Goal: Information Seeking & Learning: Check status

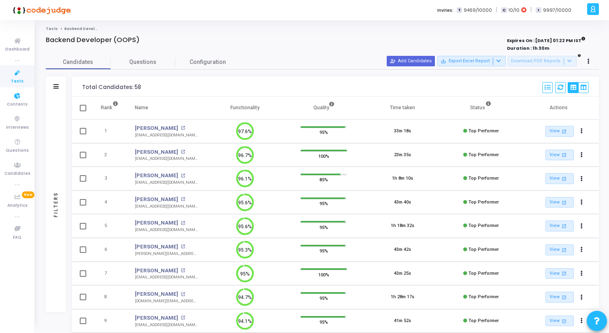
click at [14, 76] on icon at bounding box center [17, 73] width 17 height 10
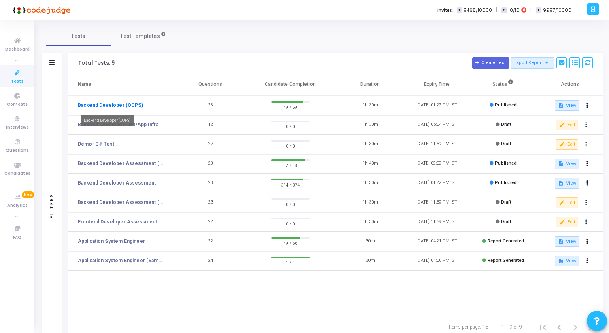
click at [127, 106] on link "Backend Developer (OOPS)" at bounding box center [110, 105] width 65 height 7
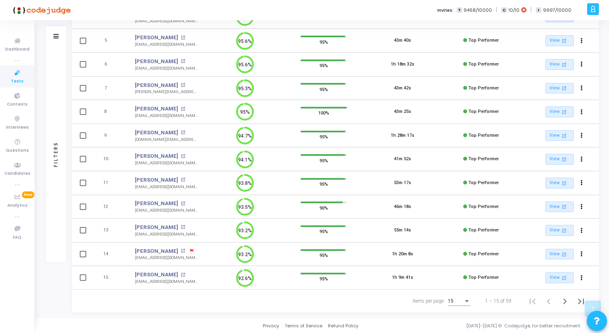
click at [466, 301] on div "Items per page:" at bounding box center [467, 302] width 4 height 2
click at [458, 298] on span "50" at bounding box center [460, 297] width 23 height 15
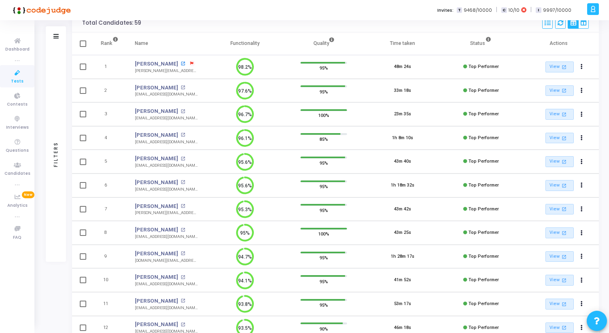
click at [181, 63] on mat-icon "open_in_new" at bounding box center [183, 64] width 4 height 4
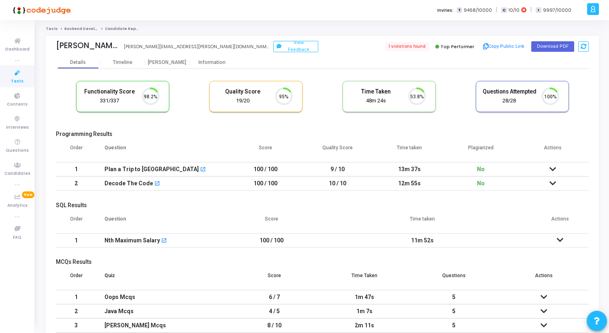
scroll to position [17, 21]
click at [169, 62] on div "Proctor" at bounding box center [167, 63] width 45 height 6
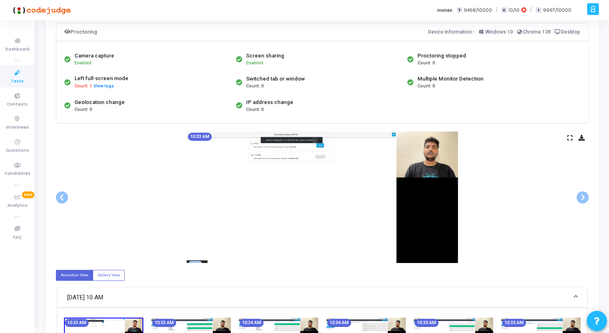
scroll to position [77, 0]
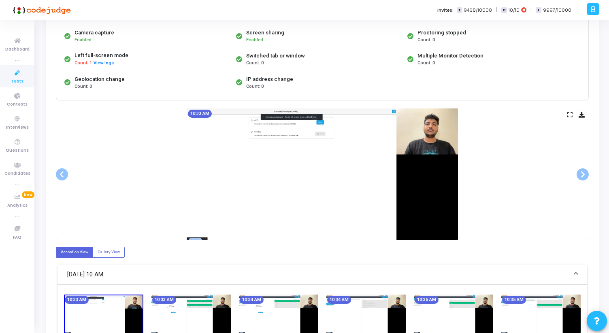
click at [568, 114] on icon at bounding box center [570, 115] width 5 height 4
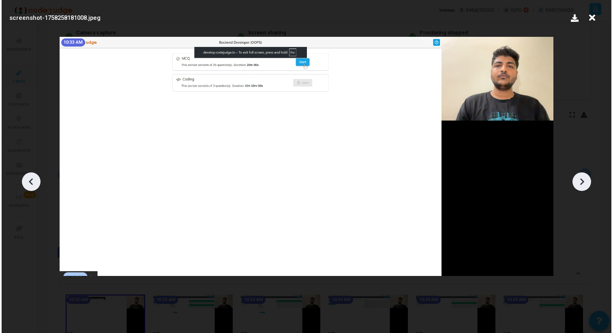
scroll to position [0, 0]
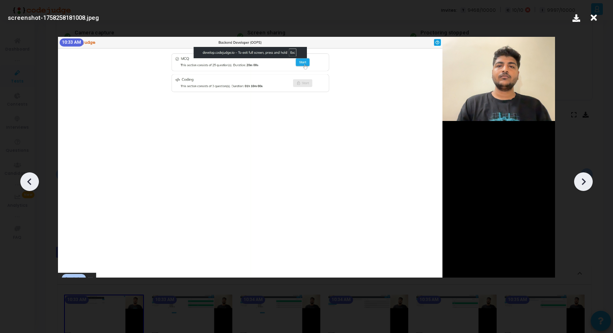
click at [588, 185] on icon at bounding box center [583, 182] width 12 height 12
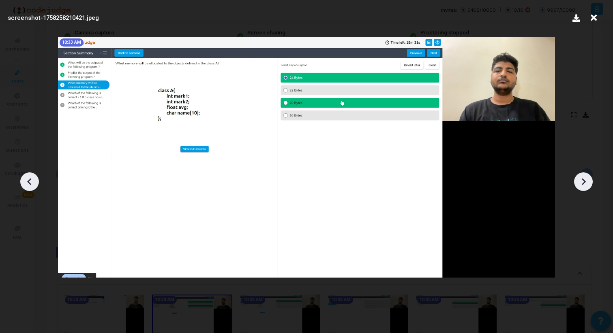
click at [588, 185] on icon at bounding box center [583, 182] width 12 height 12
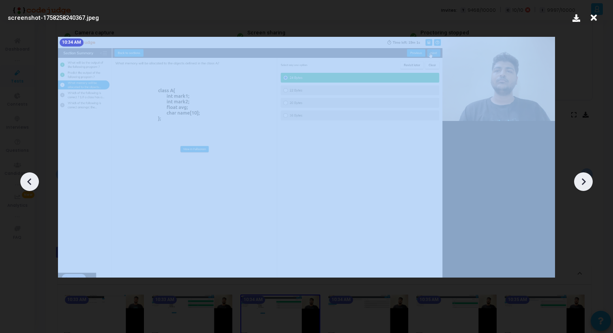
click at [588, 185] on icon at bounding box center [583, 182] width 12 height 12
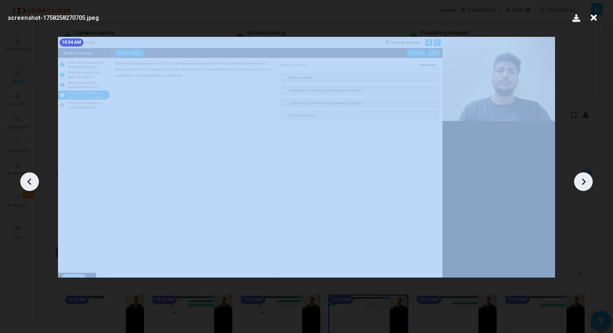
click at [588, 185] on icon at bounding box center [583, 182] width 12 height 12
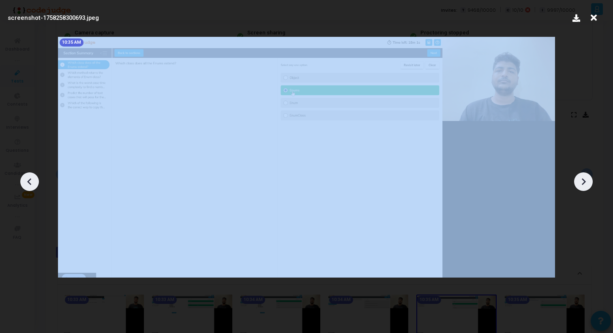
click at [588, 185] on icon at bounding box center [583, 182] width 12 height 12
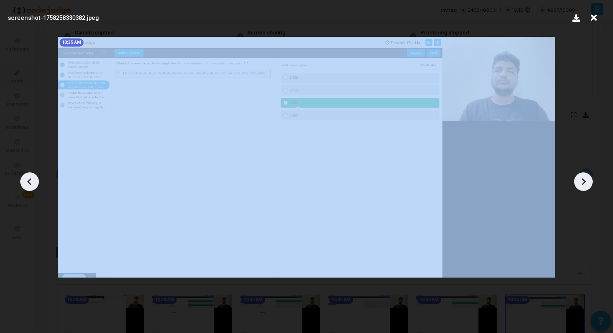
click at [588, 185] on icon at bounding box center [583, 182] width 12 height 12
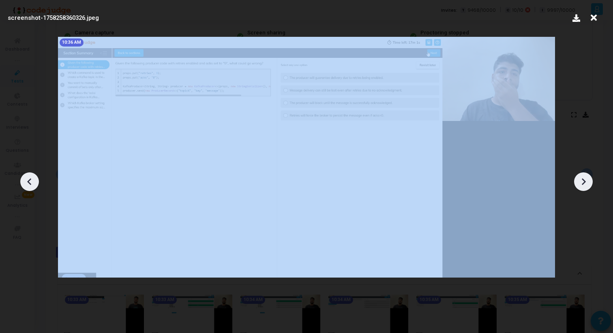
click at [588, 185] on icon at bounding box center [583, 182] width 12 height 12
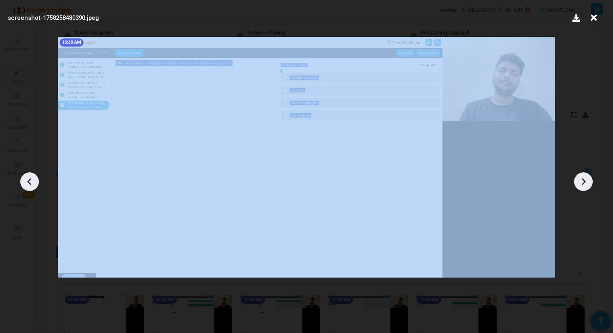
click at [588, 185] on icon at bounding box center [583, 182] width 12 height 12
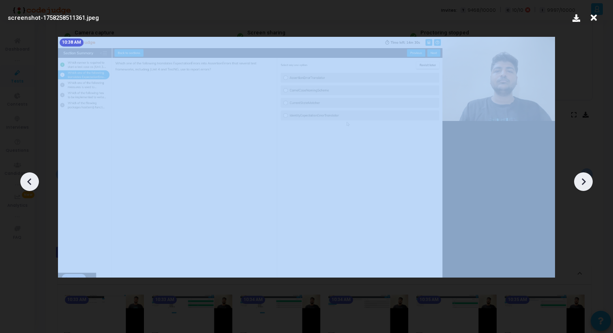
click at [588, 185] on icon at bounding box center [583, 182] width 12 height 12
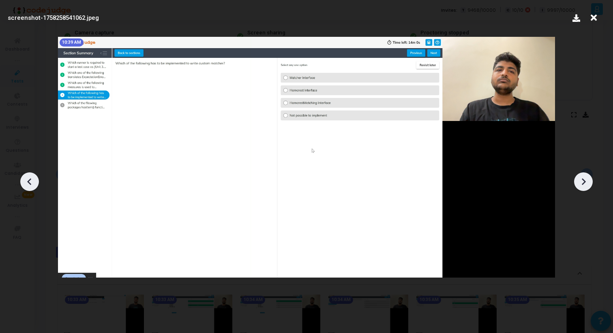
click at [588, 185] on icon at bounding box center [583, 182] width 12 height 12
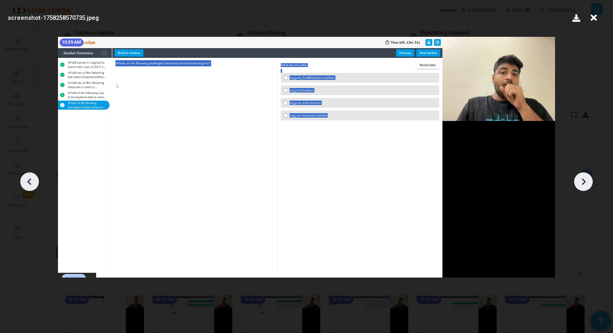
click at [588, 185] on icon at bounding box center [583, 182] width 12 height 12
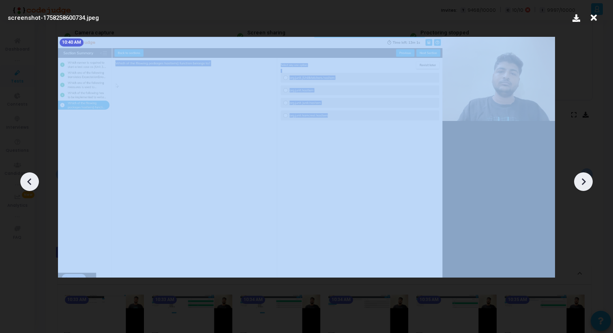
click at [588, 185] on icon at bounding box center [583, 182] width 12 height 12
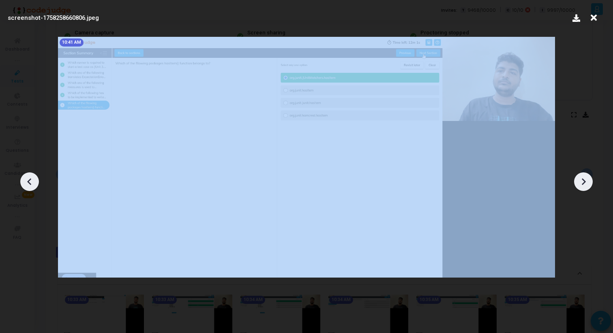
click at [588, 185] on icon at bounding box center [583, 182] width 12 height 12
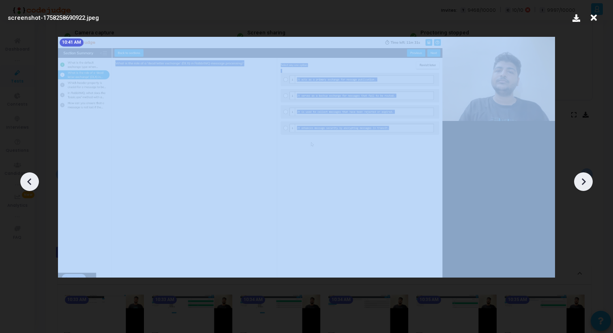
click at [588, 185] on icon at bounding box center [583, 182] width 12 height 12
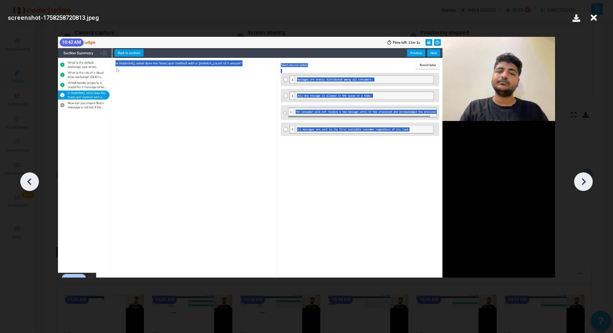
click at [588, 185] on icon at bounding box center [583, 182] width 12 height 12
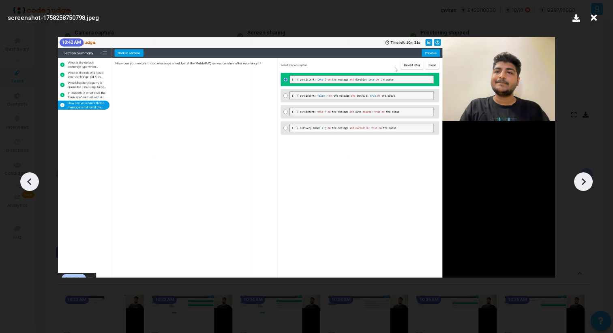
click at [588, 185] on icon at bounding box center [583, 182] width 12 height 12
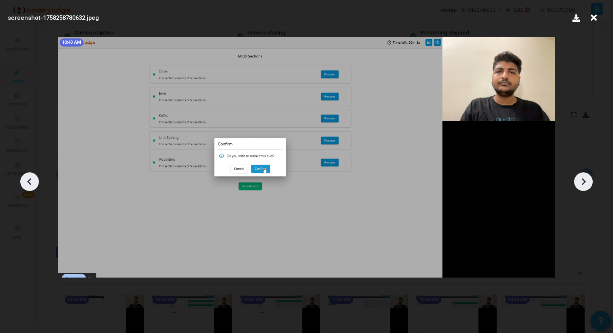
click at [588, 185] on icon at bounding box center [583, 182] width 12 height 12
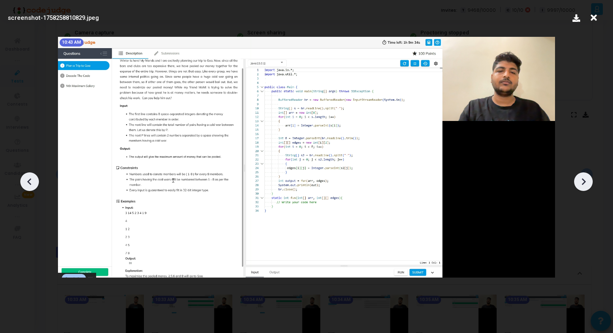
click at [589, 185] on div at bounding box center [583, 182] width 19 height 19
click at [590, 185] on div at bounding box center [583, 182] width 19 height 19
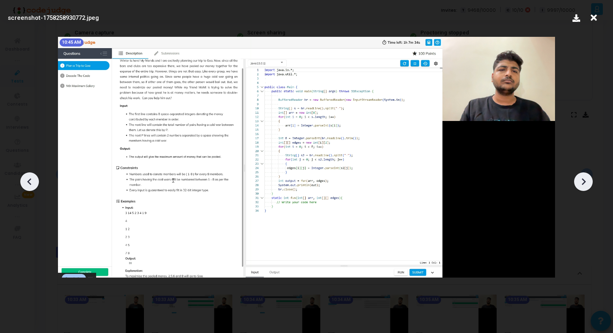
click at [590, 185] on div at bounding box center [583, 182] width 19 height 19
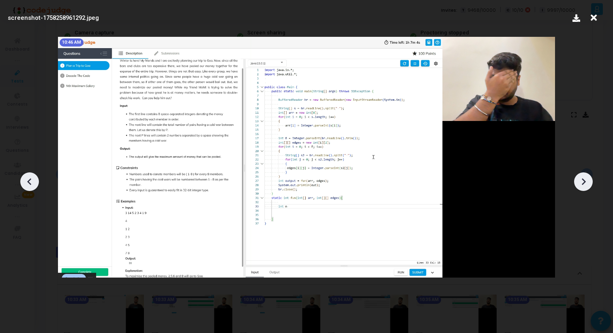
click at [590, 185] on div at bounding box center [583, 182] width 19 height 19
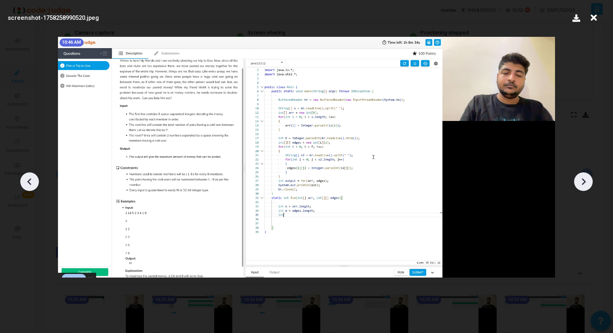
click at [590, 185] on div at bounding box center [583, 182] width 19 height 19
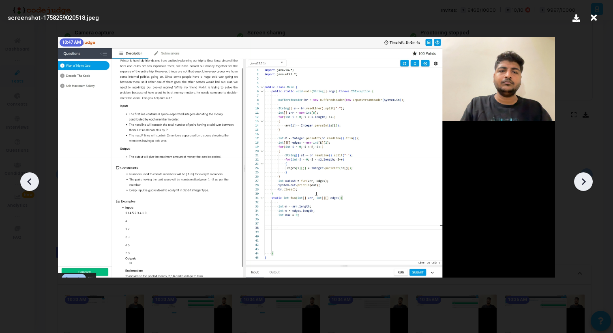
click at [590, 185] on div at bounding box center [583, 182] width 19 height 19
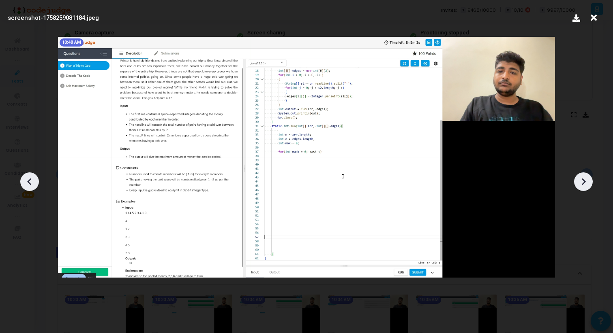
click at [590, 185] on div at bounding box center [583, 182] width 19 height 19
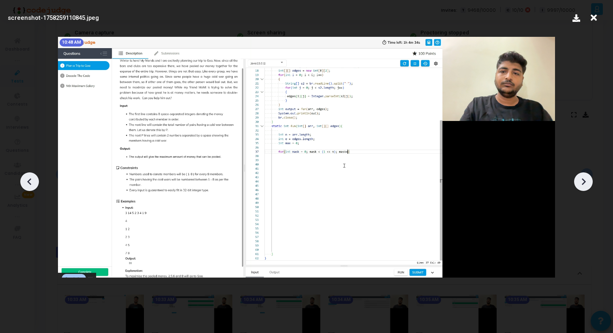
click at [590, 185] on div at bounding box center [583, 182] width 19 height 19
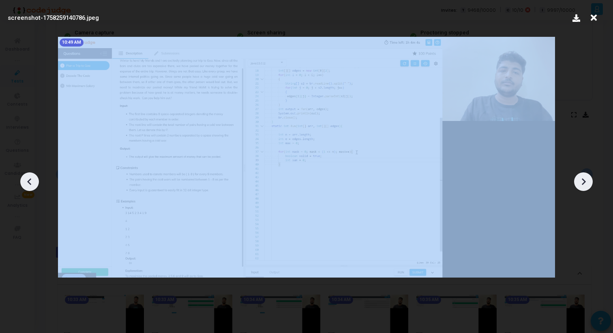
click at [590, 185] on div at bounding box center [583, 182] width 19 height 19
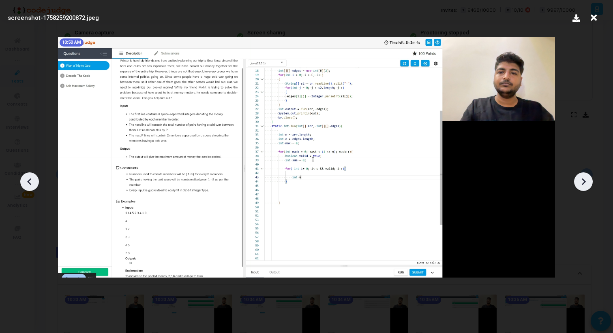
click at [590, 185] on div at bounding box center [583, 182] width 19 height 19
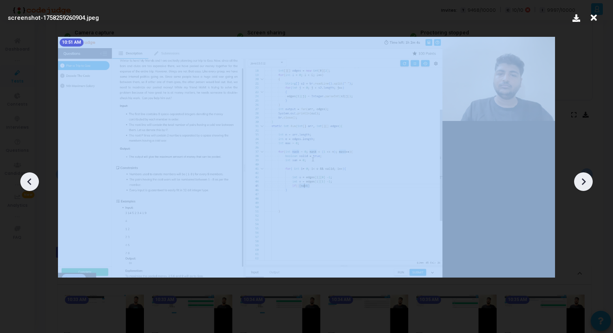
click at [590, 185] on div at bounding box center [583, 182] width 19 height 19
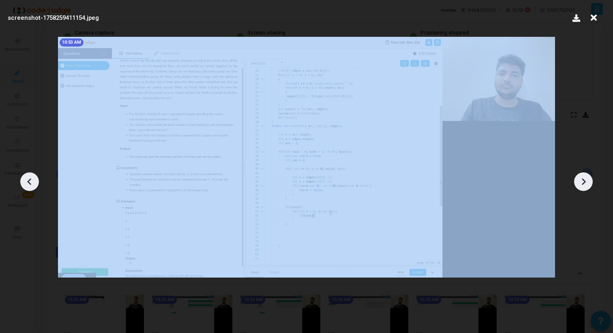
click at [590, 185] on div at bounding box center [583, 182] width 19 height 19
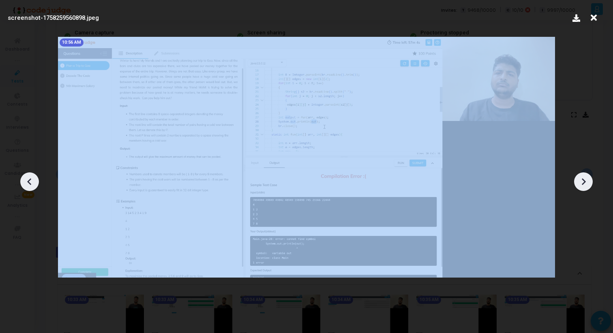
click at [590, 185] on div at bounding box center [583, 182] width 19 height 19
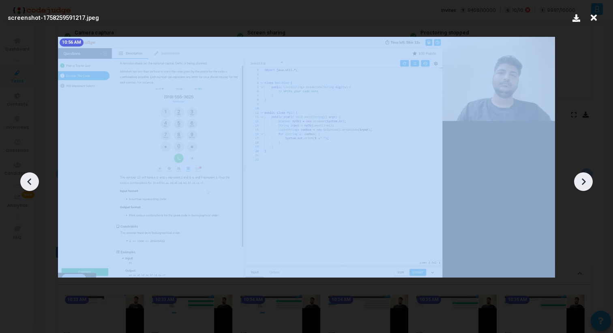
click at [590, 185] on div at bounding box center [583, 182] width 19 height 19
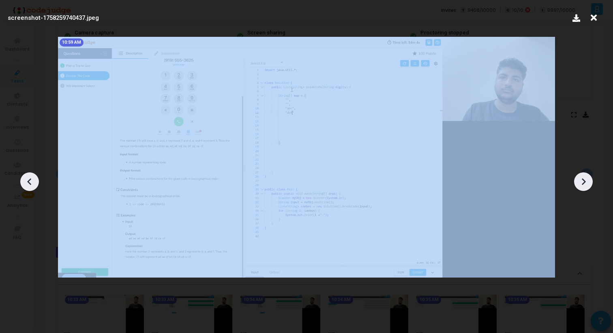
click at [590, 185] on div at bounding box center [583, 182] width 19 height 19
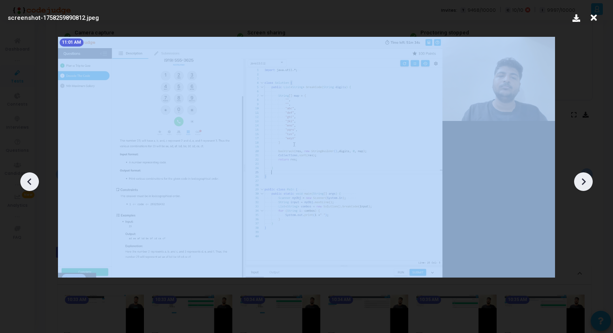
click at [590, 185] on div at bounding box center [583, 182] width 19 height 19
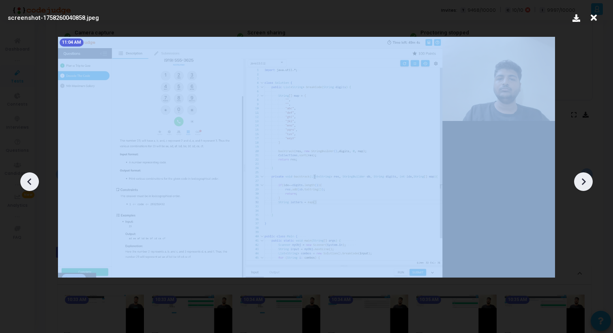
click at [590, 185] on div at bounding box center [583, 182] width 19 height 19
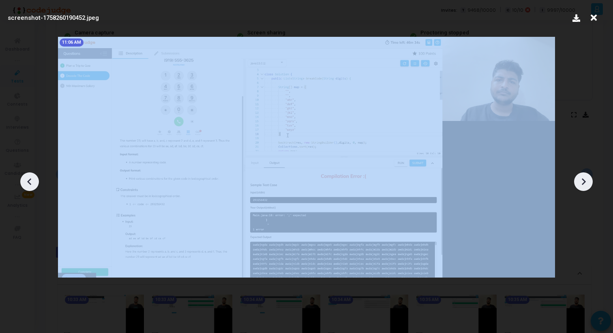
click at [590, 185] on div at bounding box center [583, 182] width 19 height 19
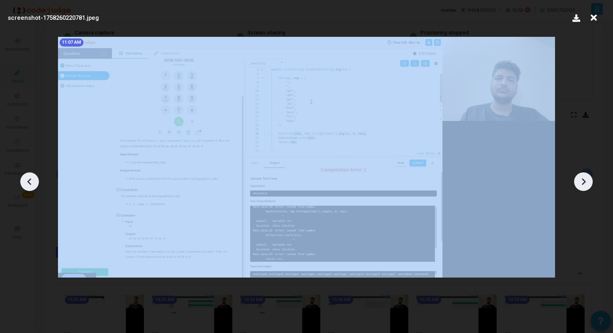
click at [590, 185] on div at bounding box center [583, 182] width 19 height 19
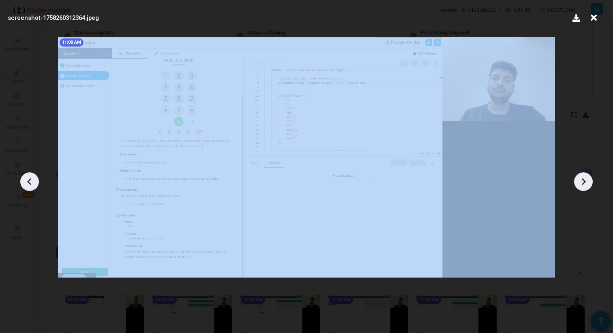
click at [590, 185] on div at bounding box center [583, 182] width 19 height 19
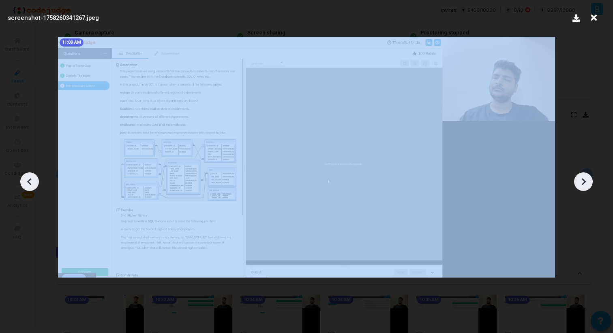
click at [590, 185] on div at bounding box center [583, 182] width 19 height 19
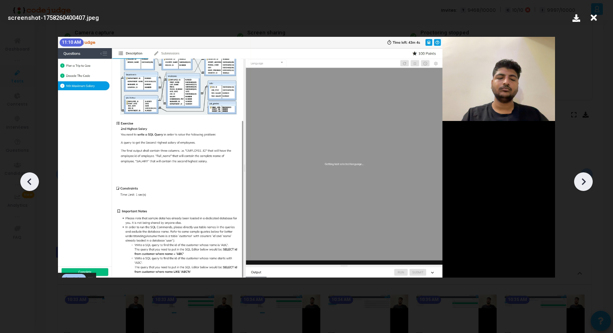
click at [586, 111] on div at bounding box center [306, 178] width 613 height 309
click at [589, 18] on icon at bounding box center [593, 17] width 13 height 15
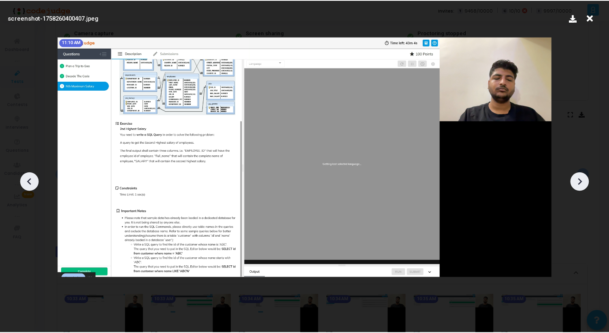
scroll to position [77, 0]
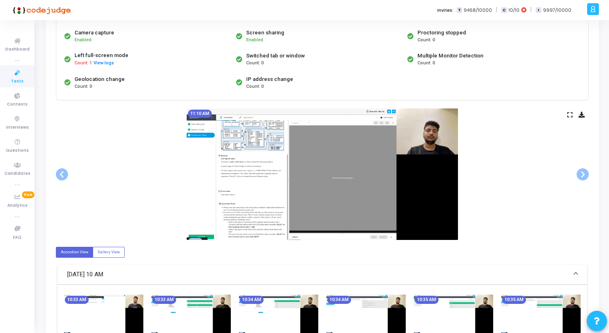
click at [183, 121] on div "11:10 AM" at bounding box center [322, 175] width 533 height 132
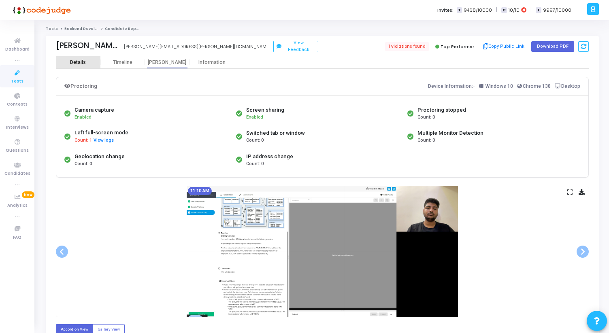
click at [77, 60] on div "Details" at bounding box center [78, 63] width 16 height 6
